Goal: Check status: Check status

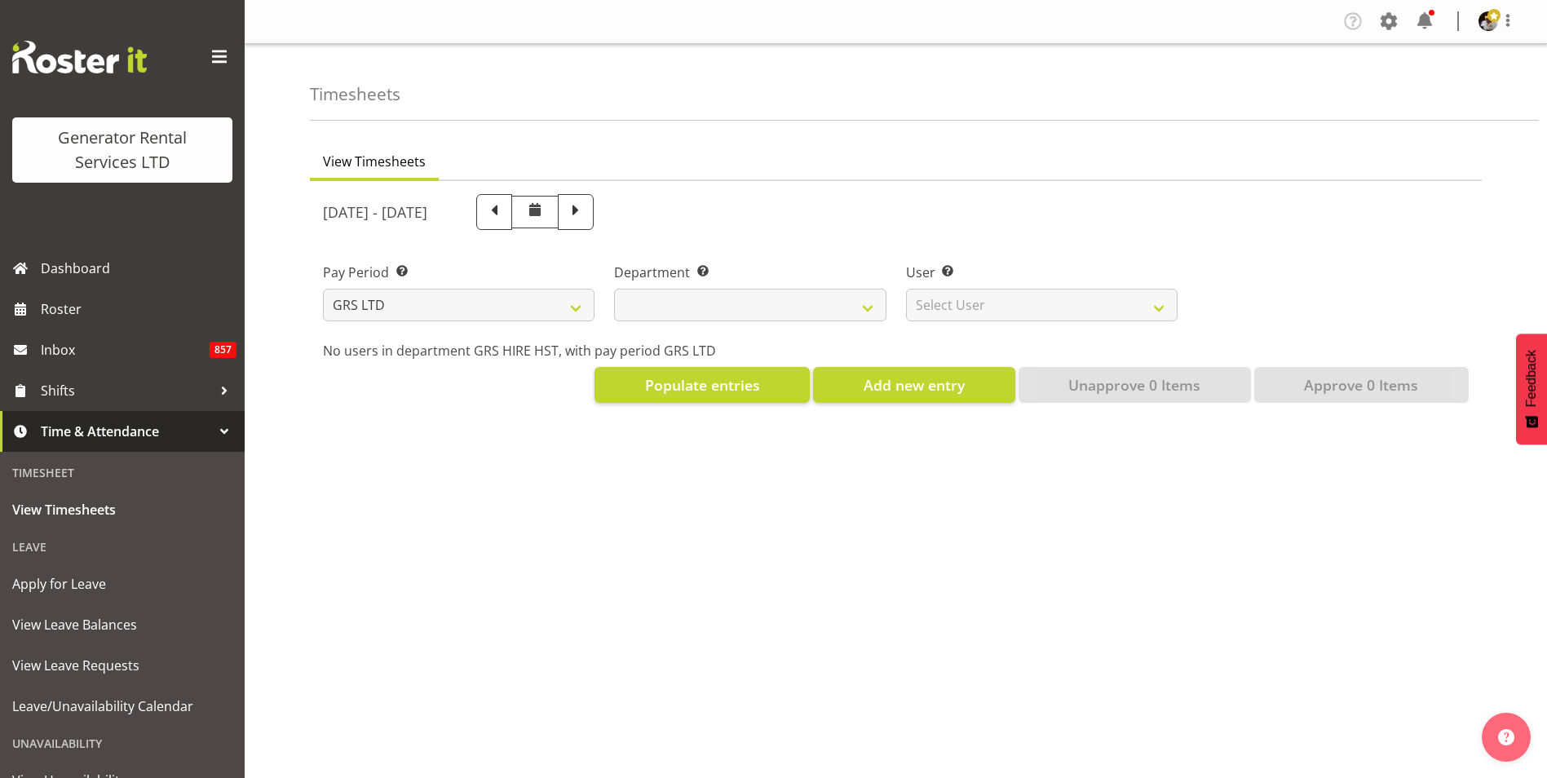
select select
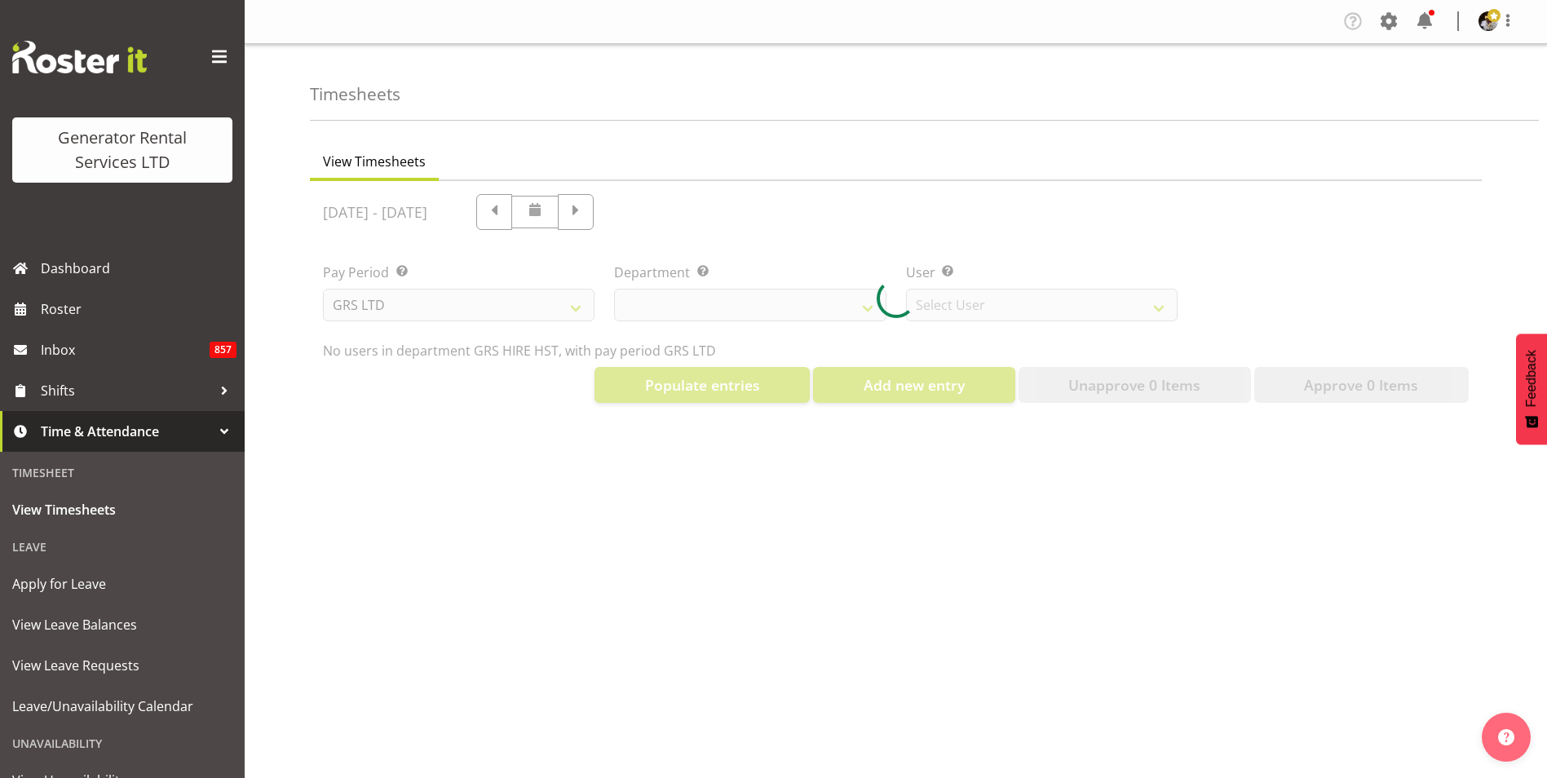
select select "149"
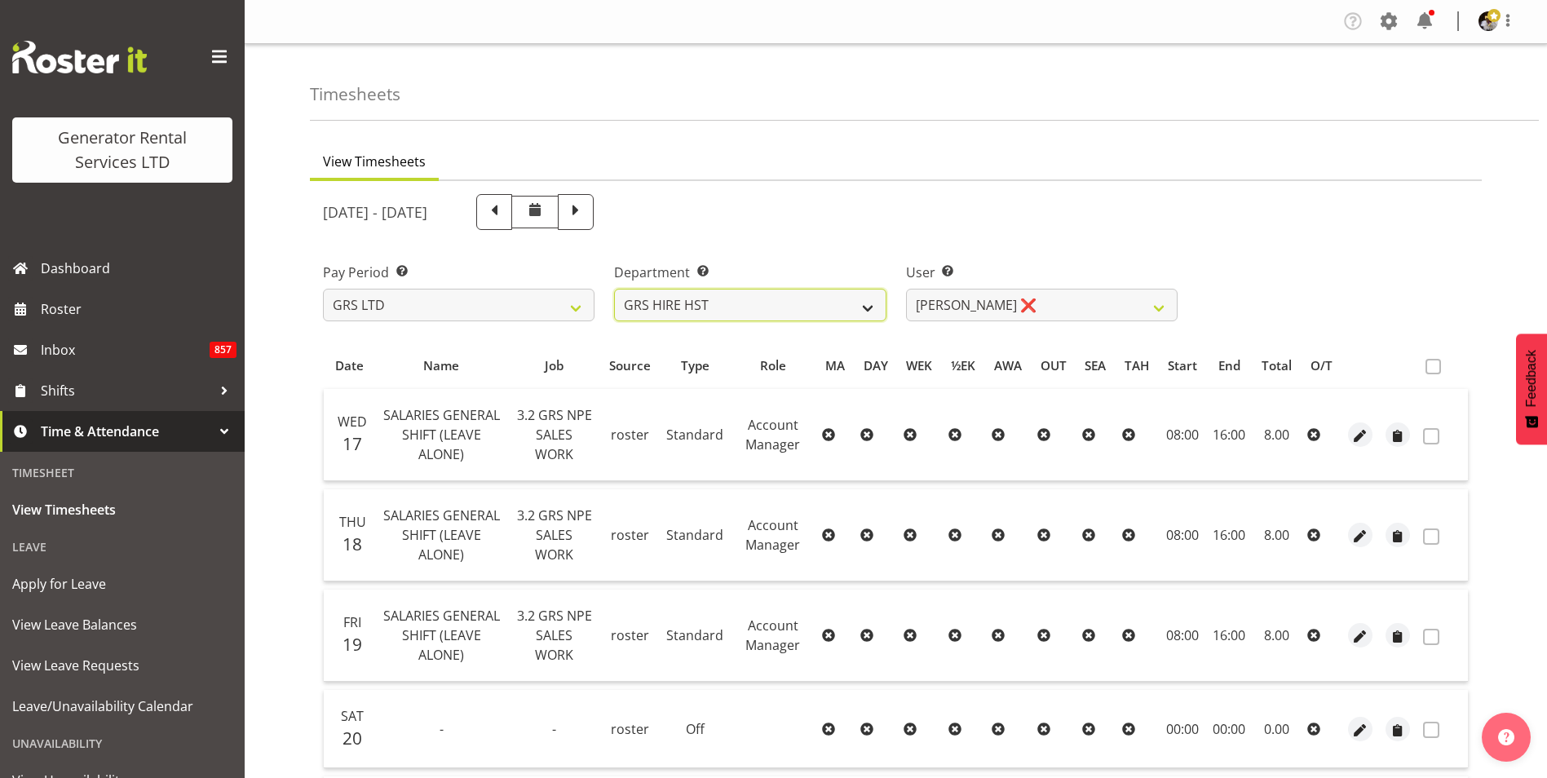
click at [870, 304] on select "GRS HIRE HST GRS SALES HST" at bounding box center [750, 305] width 272 height 33
select select "162"
click at [614, 289] on select "GRS HIRE HST GRS SALES HST" at bounding box center [750, 305] width 272 height 33
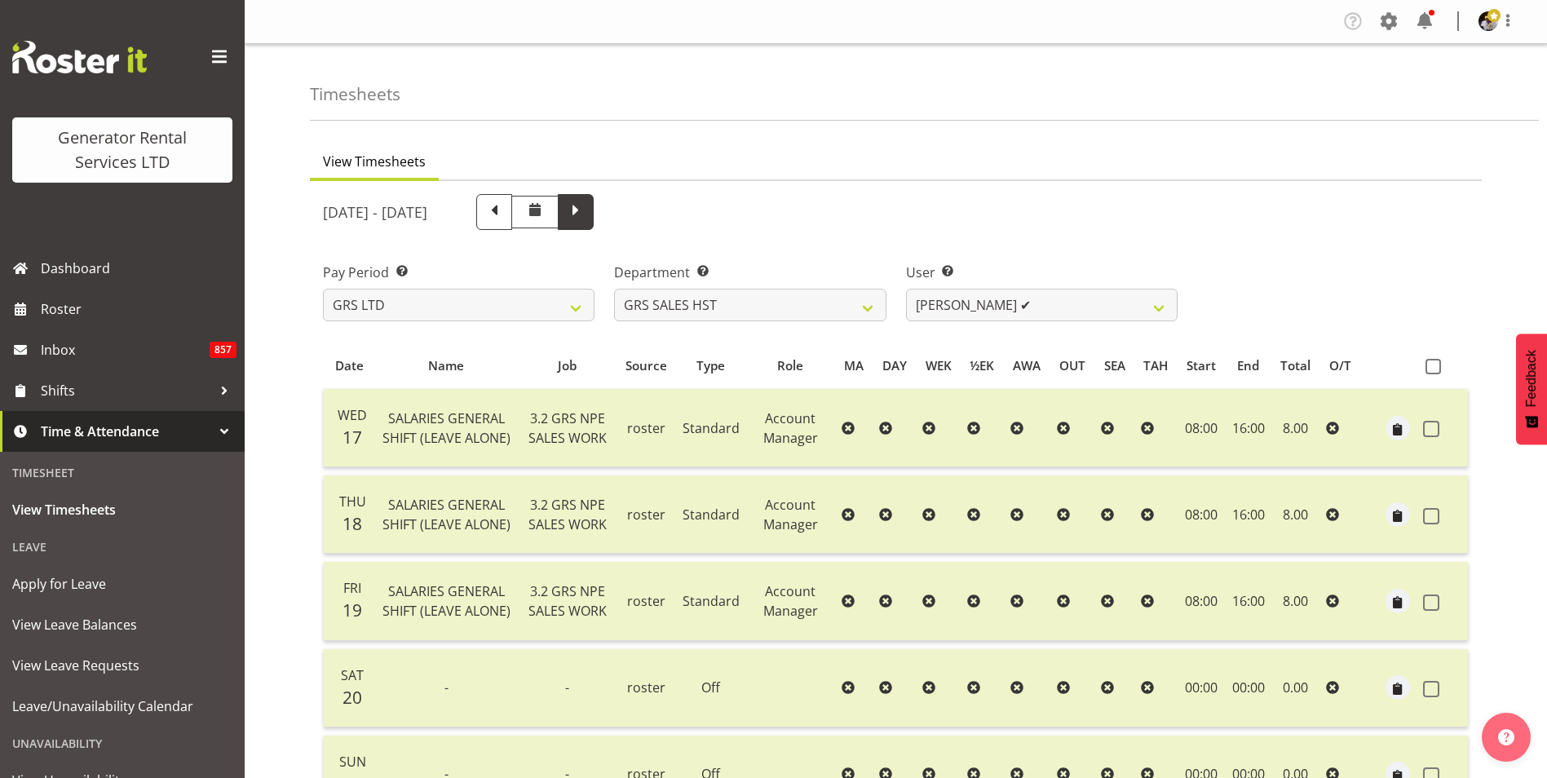
click at [586, 209] on span at bounding box center [575, 210] width 21 height 21
select select
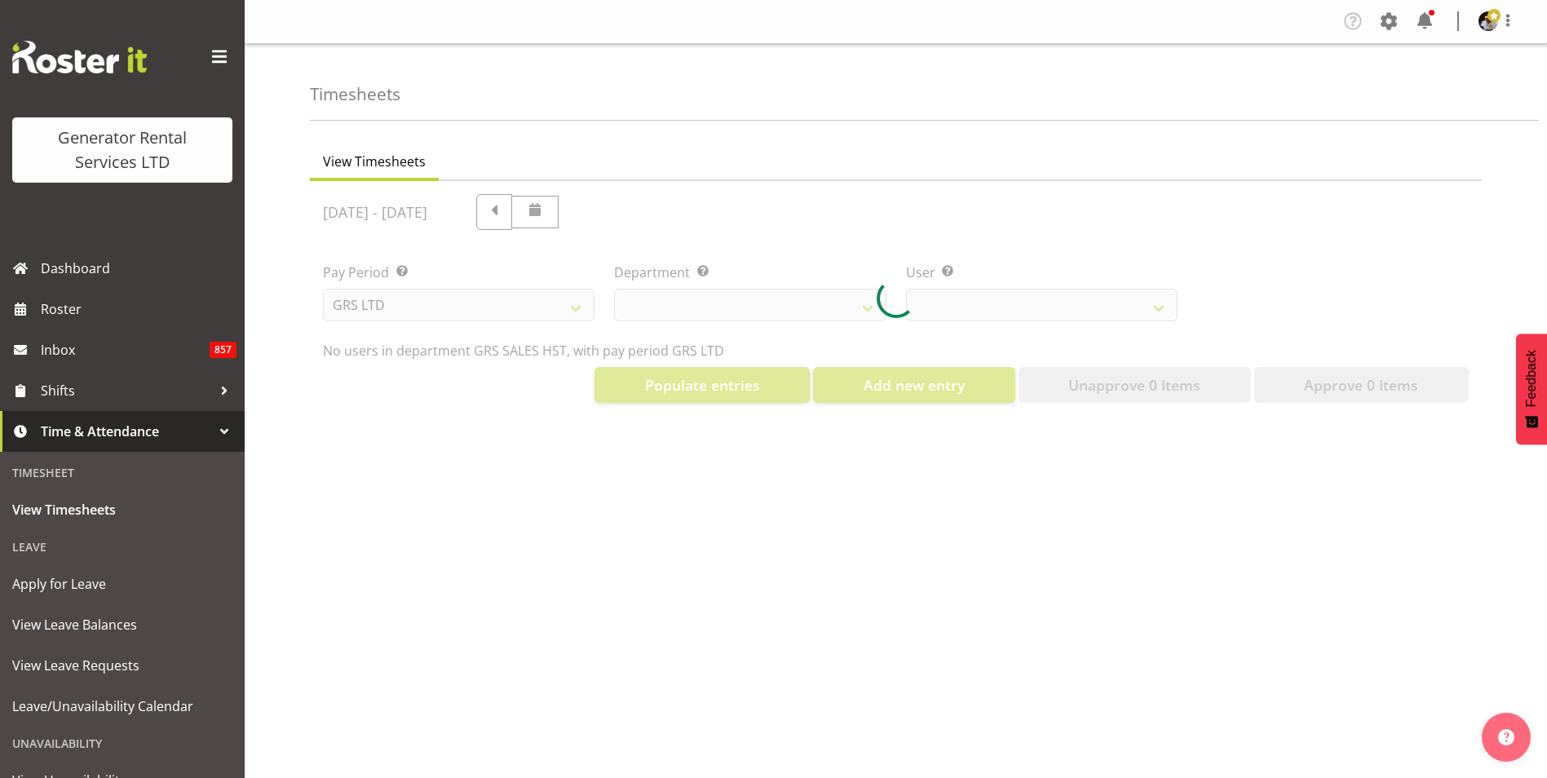
select select "162"
